Goal: Information Seeking & Learning: Learn about a topic

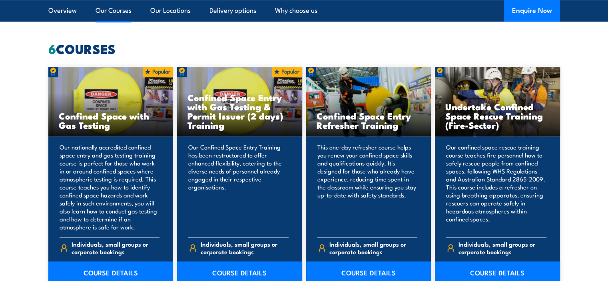
scroll to position [660, 0]
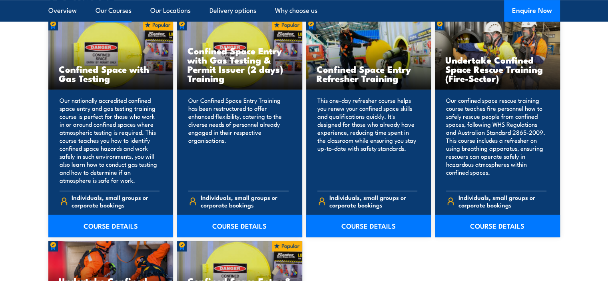
click at [262, 69] on h3 "Confined Space Entry with Gas Testing & Permit Issuer (2 days) Training" at bounding box center [240, 64] width 104 height 37
click at [243, 226] on link "COURSE DETAILS" at bounding box center [239, 226] width 125 height 22
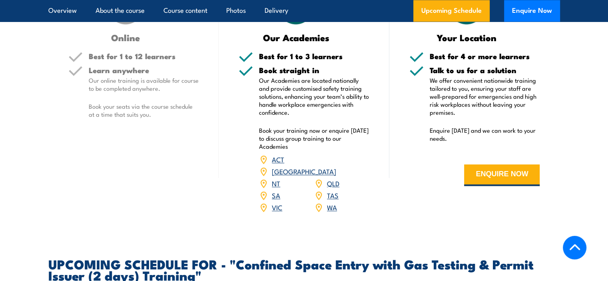
scroll to position [1417, 0]
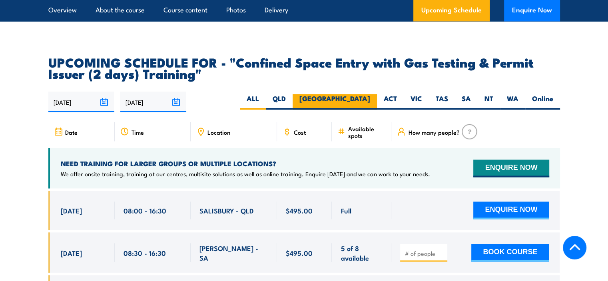
click at [361, 94] on label "[GEOGRAPHIC_DATA]" at bounding box center [335, 102] width 84 height 16
click at [370, 94] on input "[GEOGRAPHIC_DATA]" at bounding box center [372, 96] width 5 height 5
radio input "true"
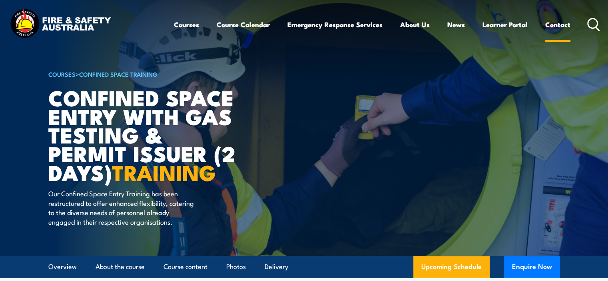
click at [554, 24] on link "Contact" at bounding box center [557, 24] width 25 height 21
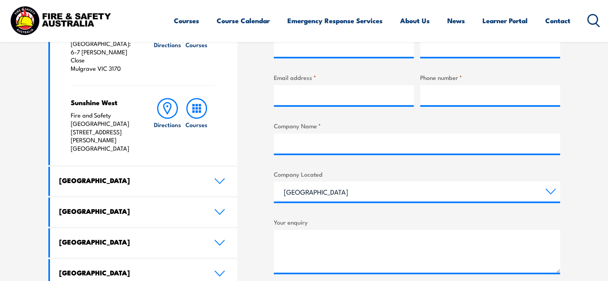
scroll to position [365, 0]
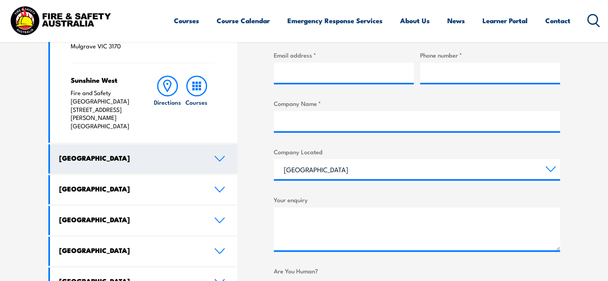
click at [218, 156] on icon at bounding box center [219, 159] width 11 height 6
